Goal: Book appointment/travel/reservation

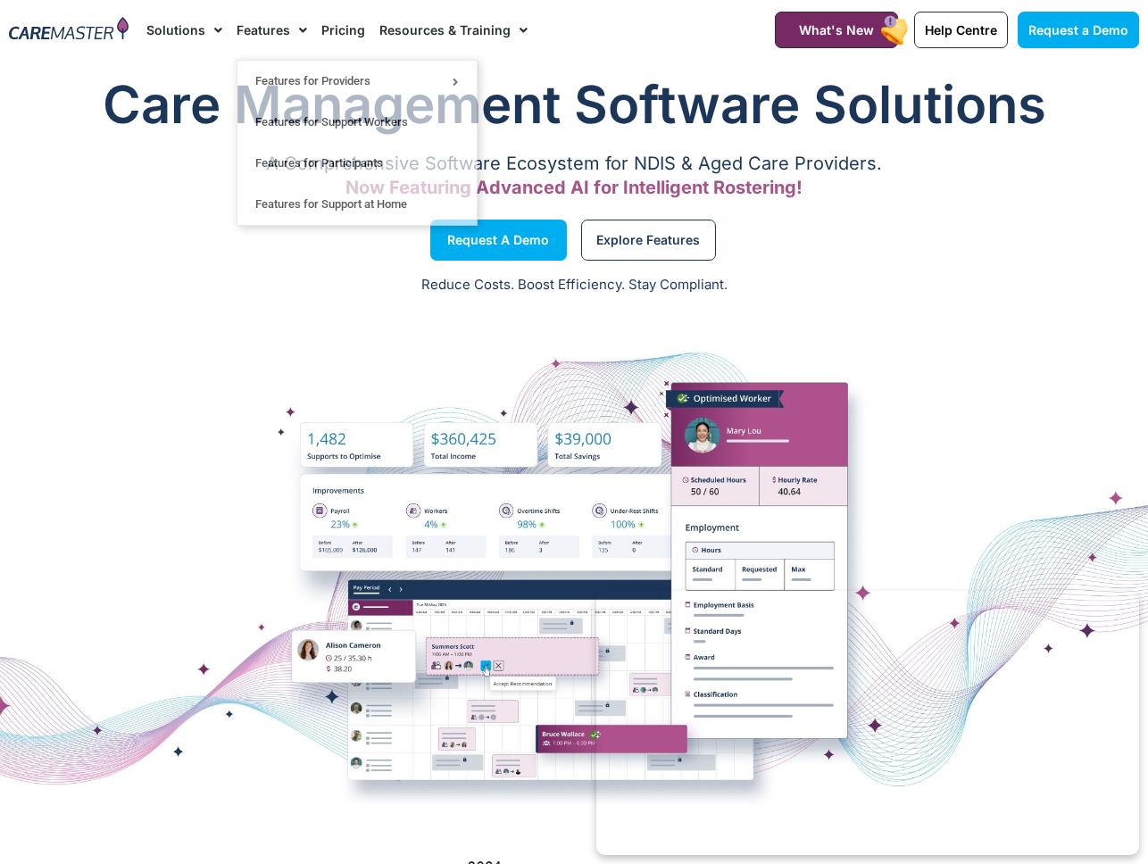
click at [339, 29] on link "Pricing" at bounding box center [343, 30] width 44 height 60
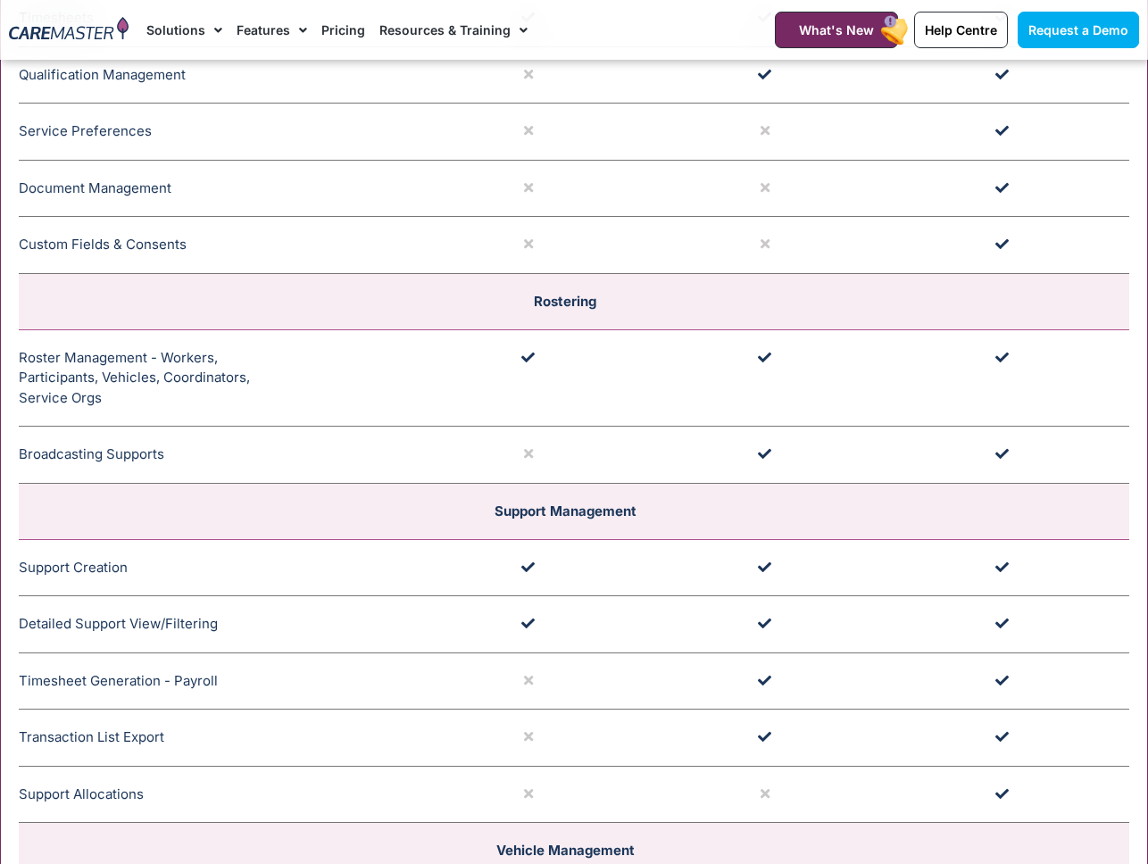
scroll to position [2804, 0]
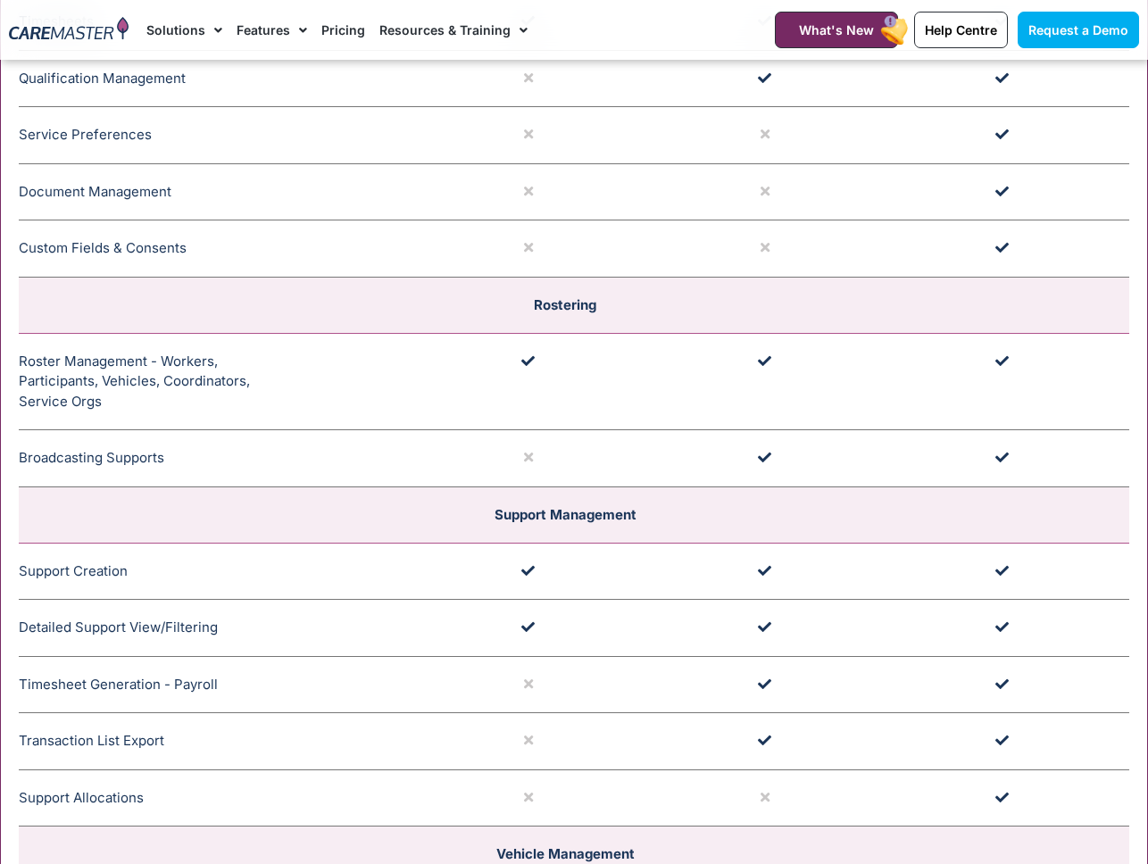
click at [388, 368] on td "Roster Management - Workers, Participants, Vehicles, Coordinators, Service Orgs…" at bounding box center [219, 381] width 400 height 97
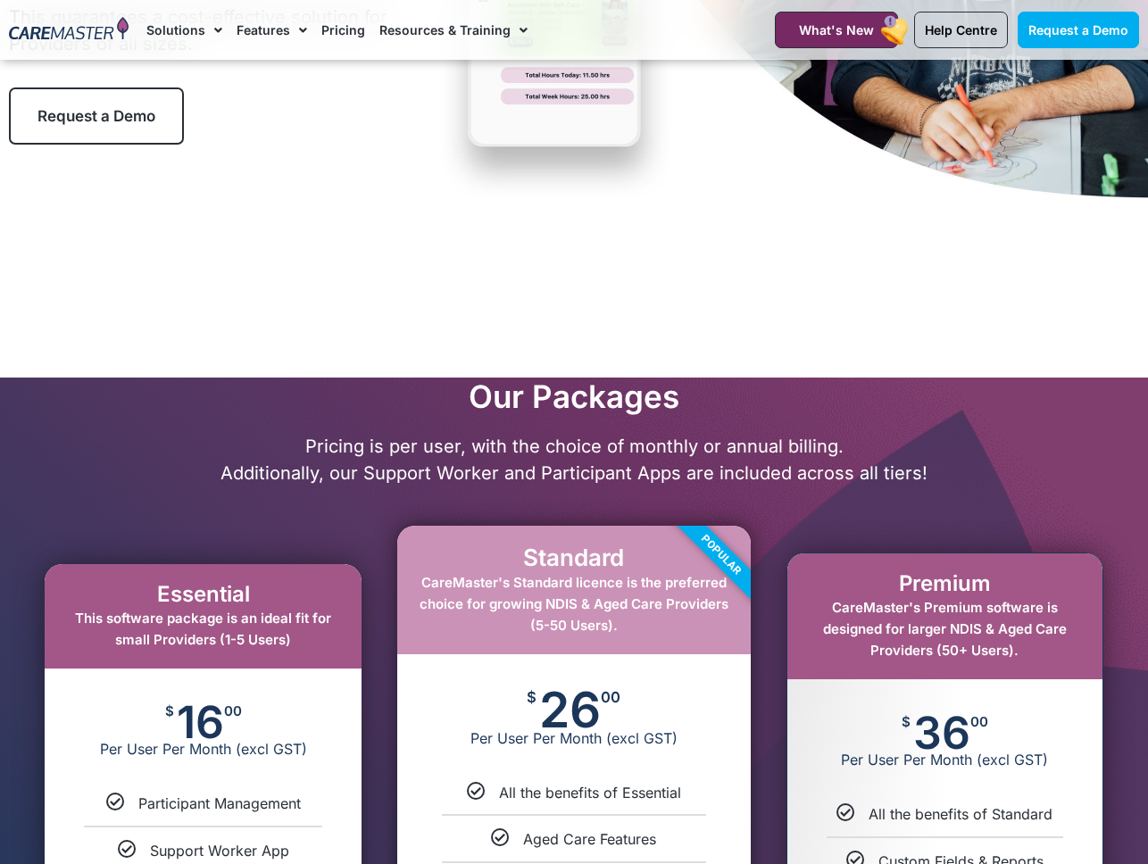
scroll to position [0, 0]
